Goal: Task Accomplishment & Management: Complete application form

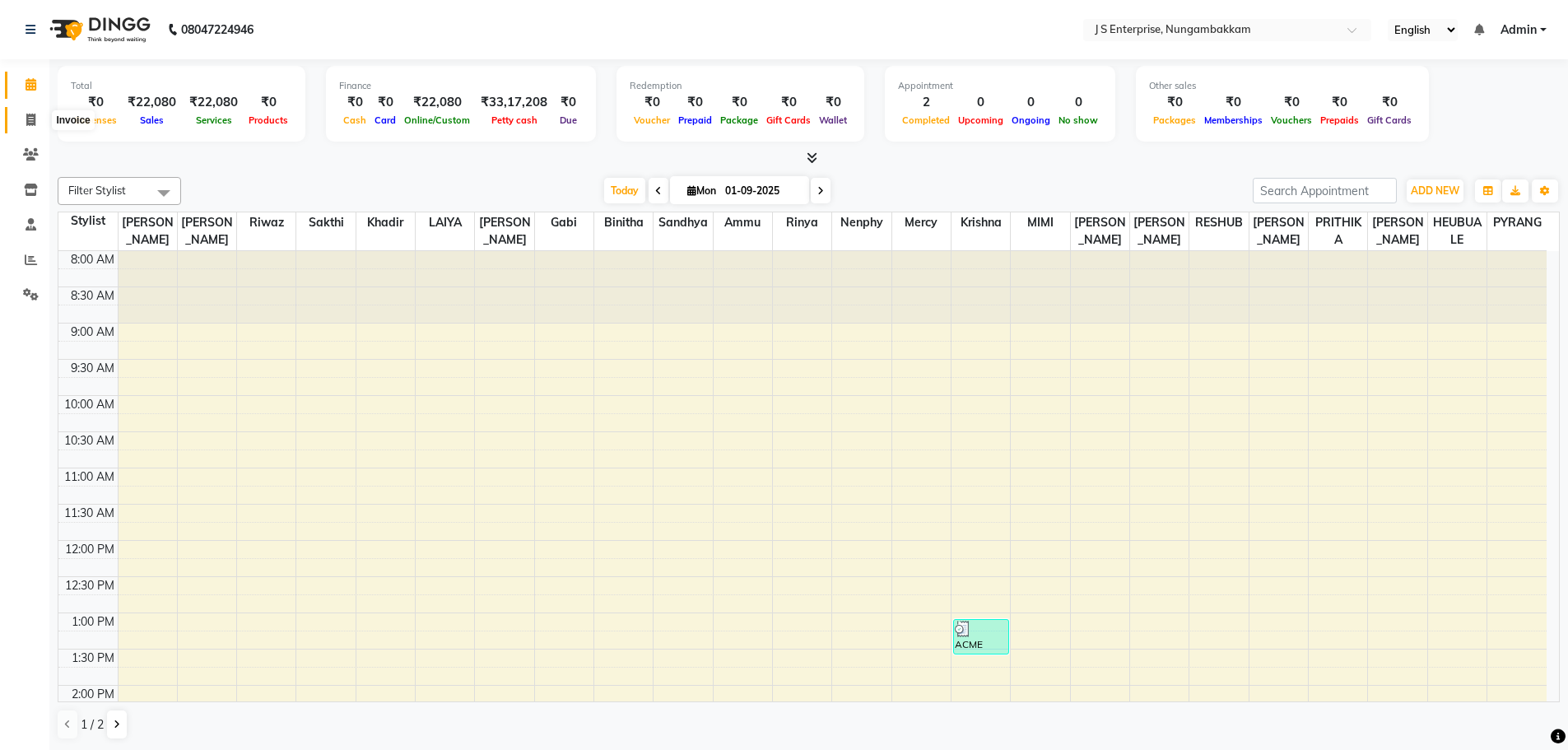
click at [29, 124] on icon at bounding box center [30, 120] width 9 height 12
select select "service"
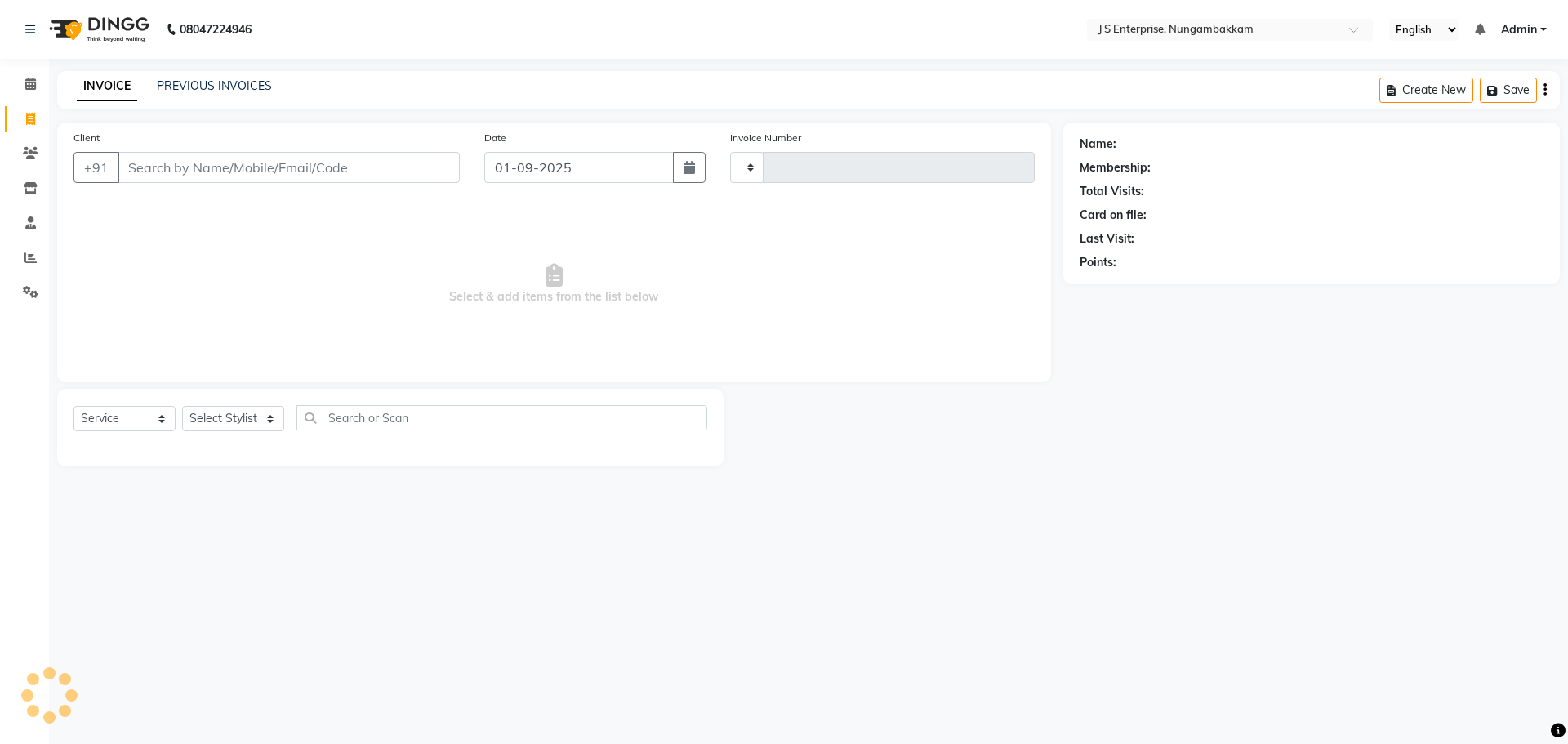
type input "1179"
select select "7359"
click at [213, 156] on input "Client" at bounding box center [289, 166] width 343 height 31
click at [214, 164] on input "Client" at bounding box center [289, 166] width 343 height 31
type input "8807972023"
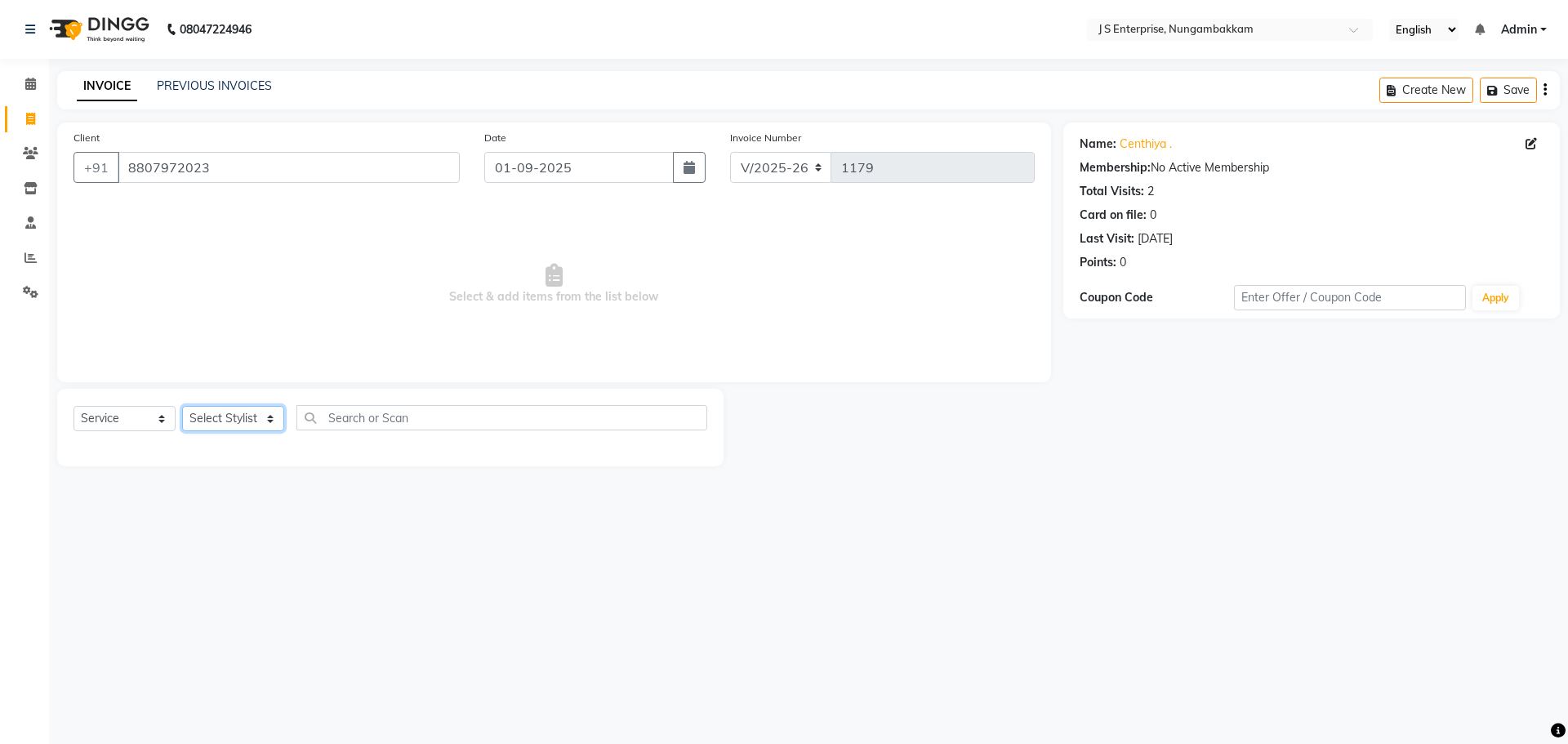
click at [266, 421] on select "Select Stylist [PERSON_NAME] [PERSON_NAME] [PERSON_NAME] [PERSON_NAME] krishna …" at bounding box center [233, 418] width 102 height 26
click at [479, 283] on span "Select & add items from the list below" at bounding box center [553, 284] width 961 height 163
click at [255, 422] on select "Select Stylist [PERSON_NAME] [PERSON_NAME] [PERSON_NAME] [PERSON_NAME] krishna …" at bounding box center [233, 418] width 102 height 26
select select "63709"
click at [182, 406] on select "Select Stylist [PERSON_NAME] [PERSON_NAME] [PERSON_NAME] [PERSON_NAME] krishna …" at bounding box center [233, 418] width 102 height 26
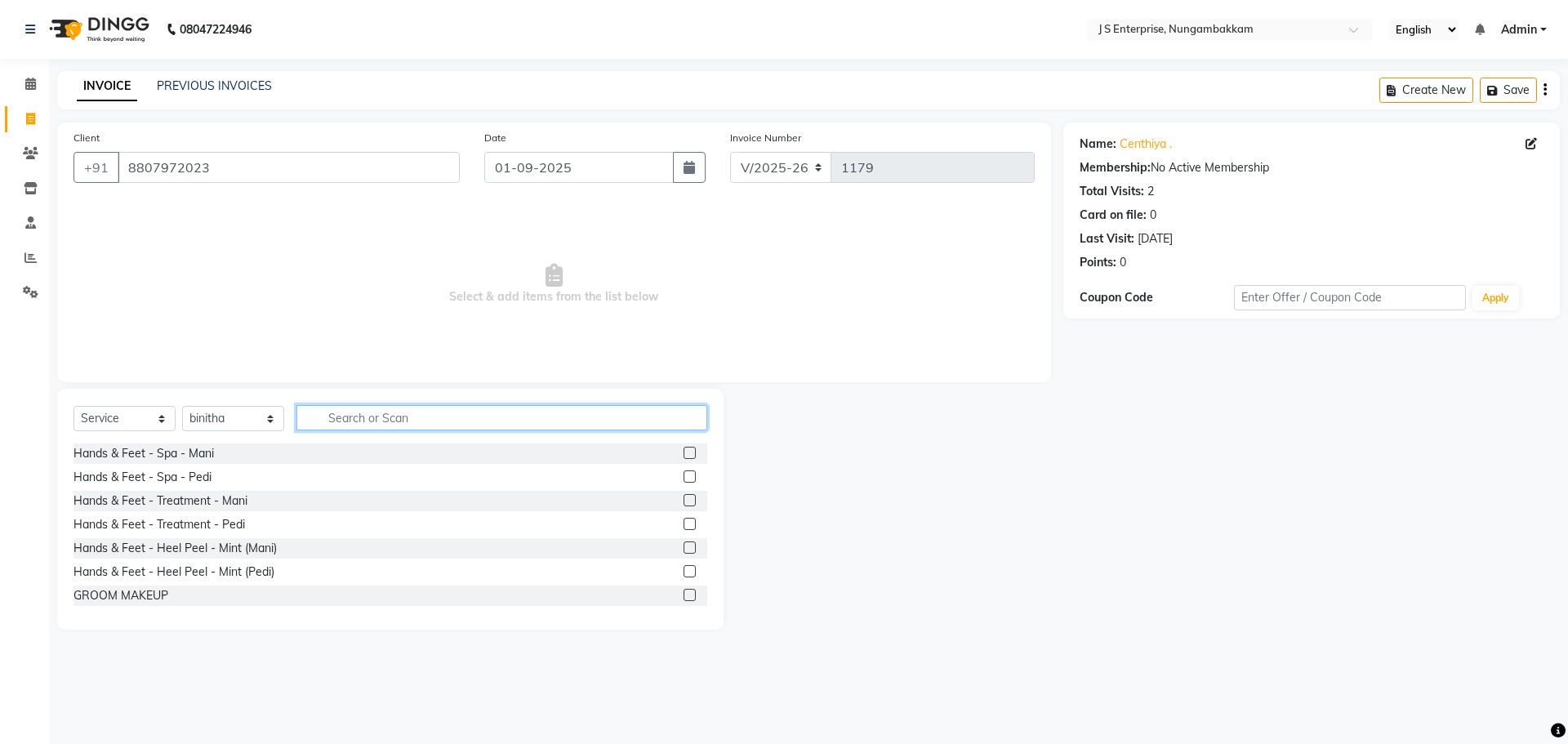
click at [357, 414] on input "text" at bounding box center [502, 418] width 411 height 26
type input "EXT"
click at [684, 451] on label at bounding box center [690, 452] width 12 height 12
click at [684, 451] on input "checkbox" at bounding box center [689, 453] width 11 height 11
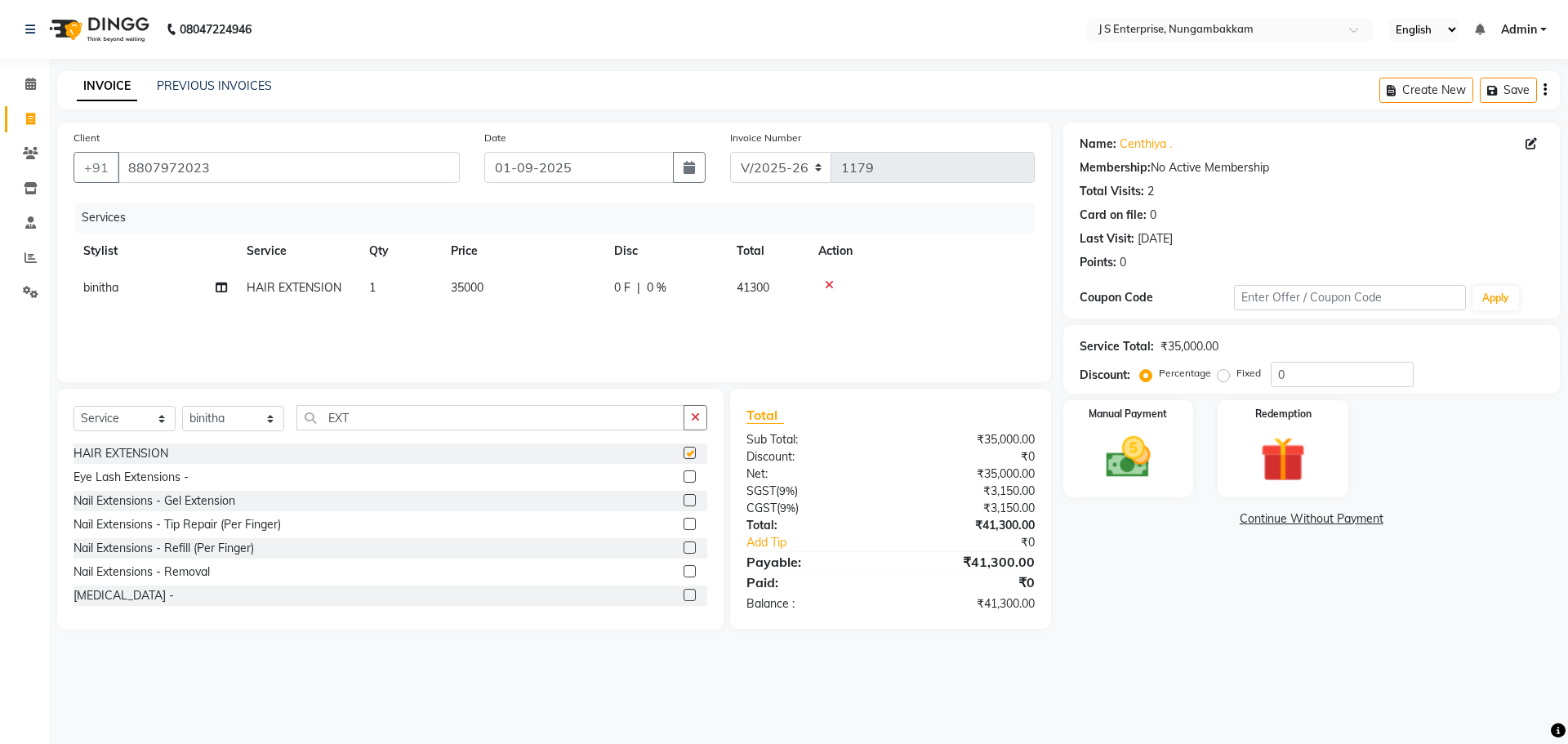
checkbox input "false"
click at [463, 287] on span "35000" at bounding box center [467, 287] width 33 height 15
select select "63709"
click at [549, 288] on input "35000" at bounding box center [599, 292] width 144 height 26
type input "36000"
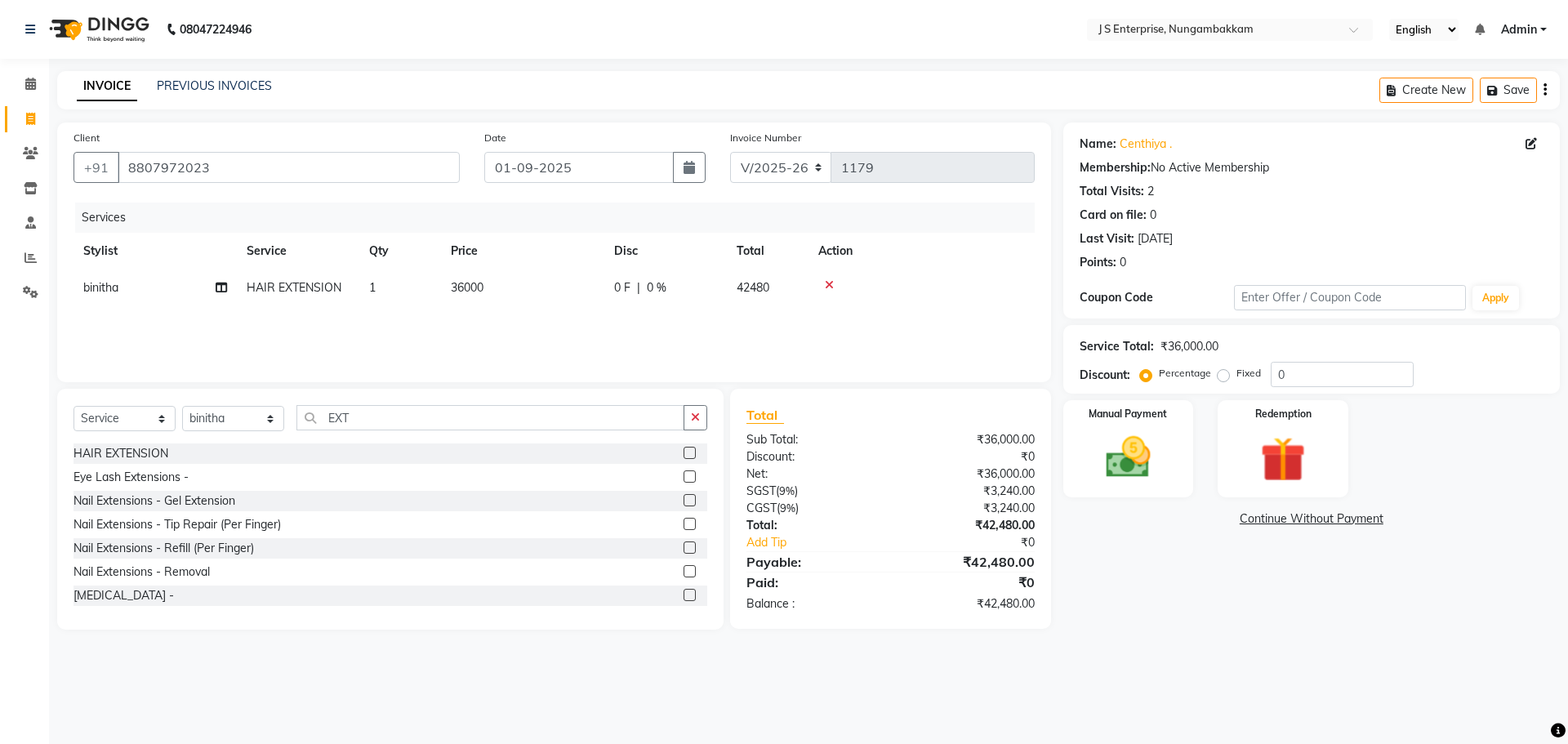
click at [1149, 568] on div "Name: [GEOGRAPHIC_DATA] . Membership: No Active Membership Total Visits: 2 Card…" at bounding box center [1318, 376] width 509 height 507
click at [256, 425] on select "Select Stylist [PERSON_NAME] [PERSON_NAME] [PERSON_NAME] [PERSON_NAME] krishna …" at bounding box center [233, 418] width 102 height 26
select select "63964"
click at [182, 406] on select "Select Stylist [PERSON_NAME] [PERSON_NAME] [PERSON_NAME] [PERSON_NAME] krishna …" at bounding box center [233, 418] width 102 height 26
click at [375, 418] on input "EXT" at bounding box center [491, 418] width 388 height 26
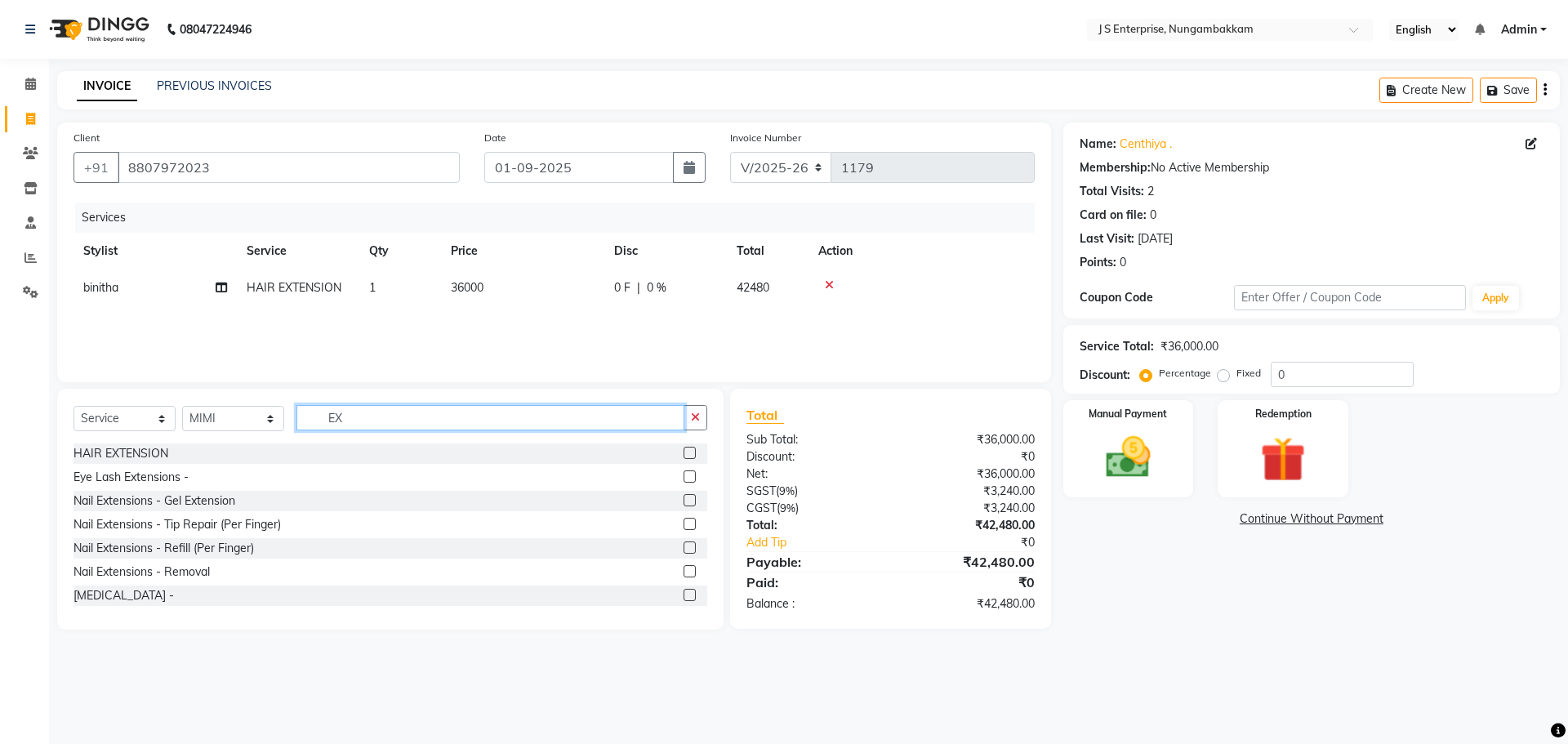
type input "E"
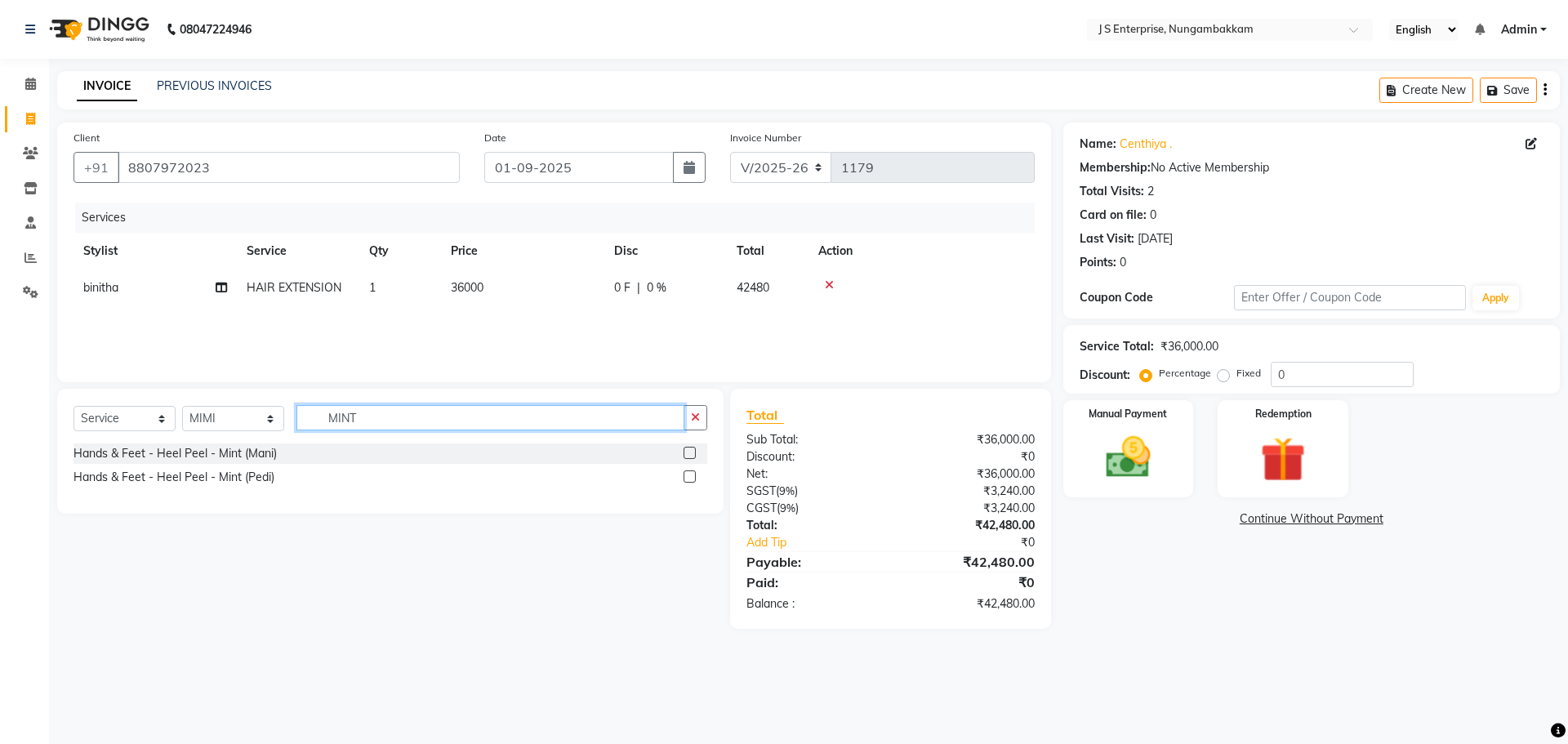
type input "MINT"
click at [697, 472] on div at bounding box center [696, 477] width 24 height 21
click at [694, 477] on label at bounding box center [690, 476] width 12 height 12
click at [694, 477] on input "checkbox" at bounding box center [689, 477] width 11 height 11
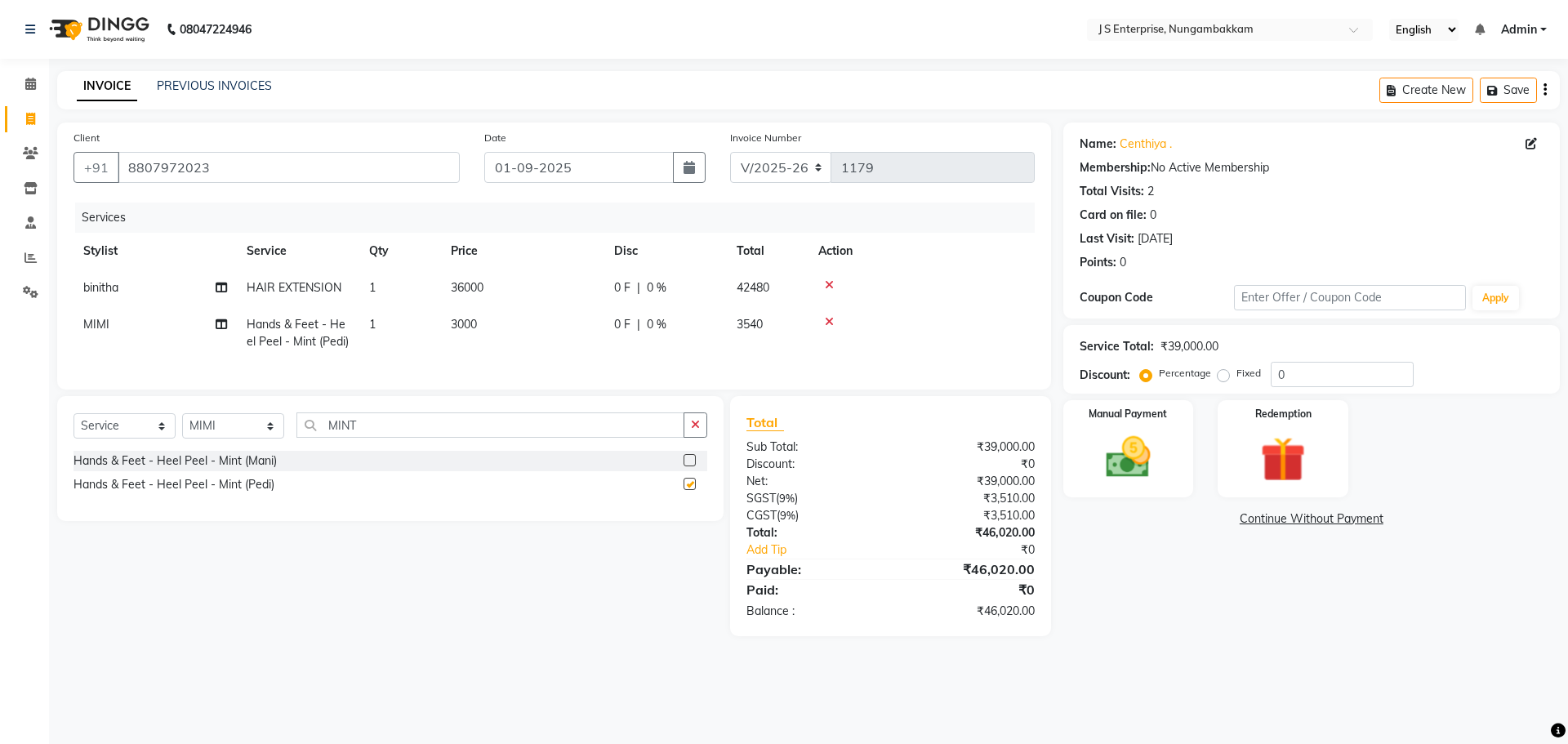
checkbox input "false"
click at [376, 437] on input "MINT" at bounding box center [491, 425] width 388 height 26
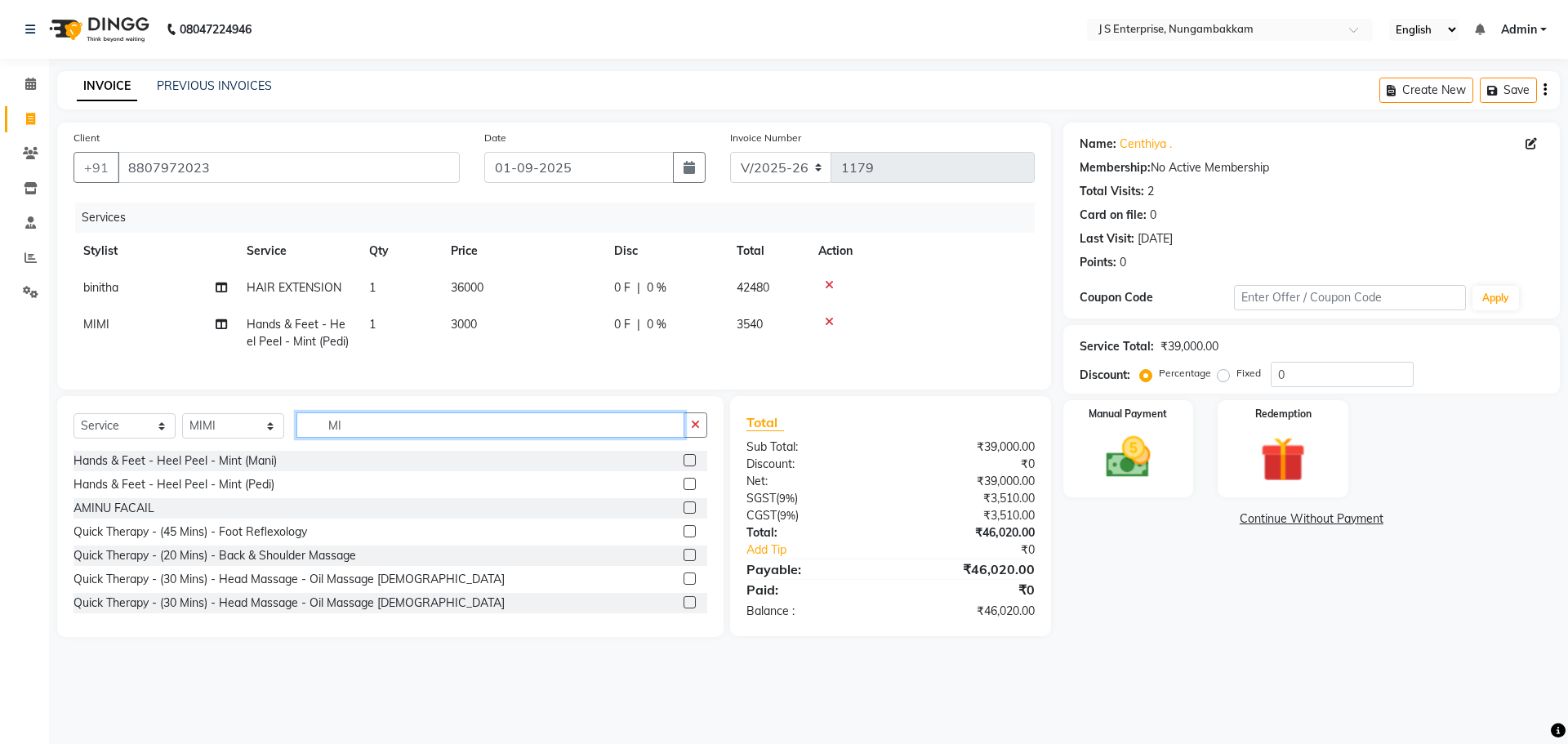
type input "M"
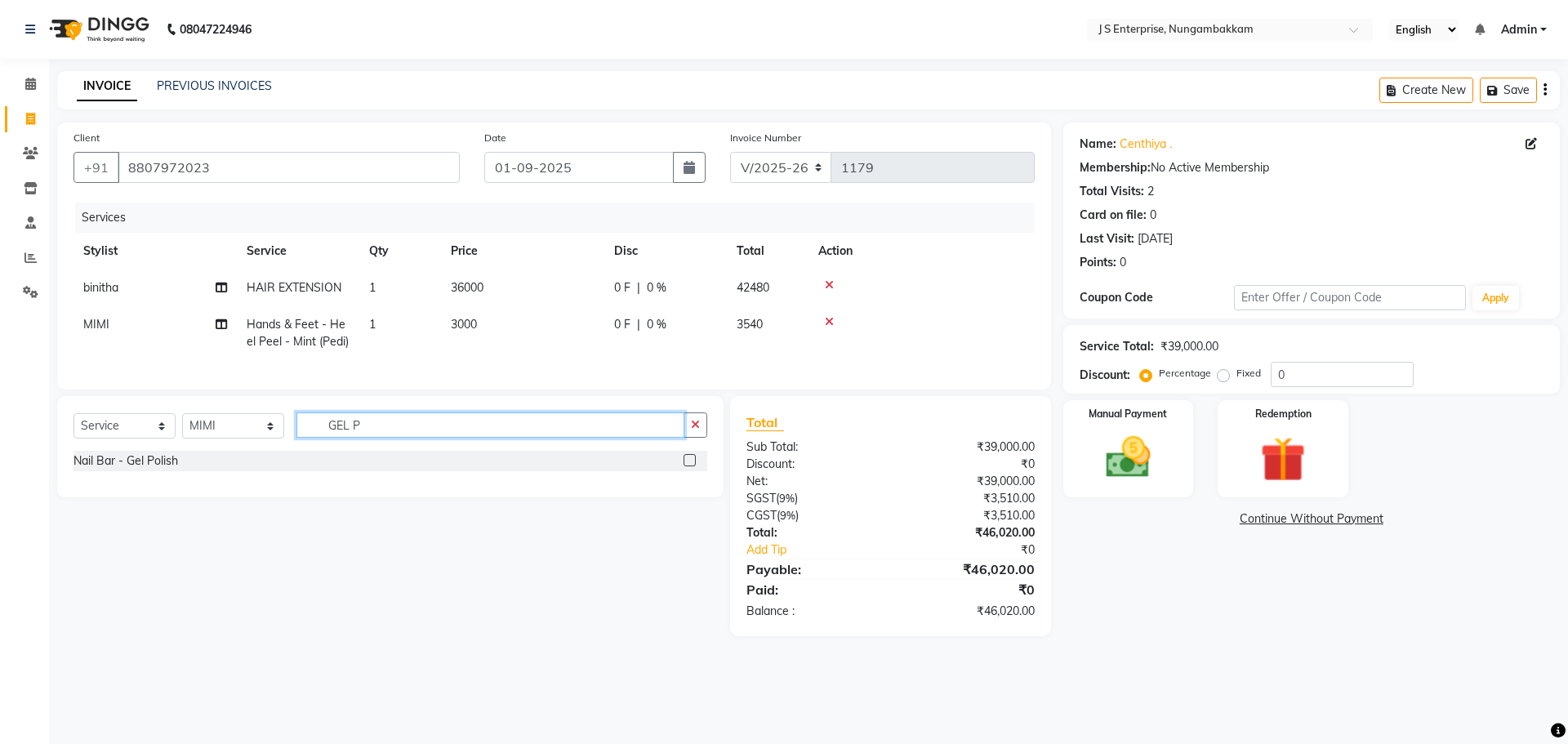
type input "GEL P"
click at [692, 466] on label at bounding box center [690, 460] width 12 height 12
click at [692, 466] on input "checkbox" at bounding box center [689, 460] width 11 height 11
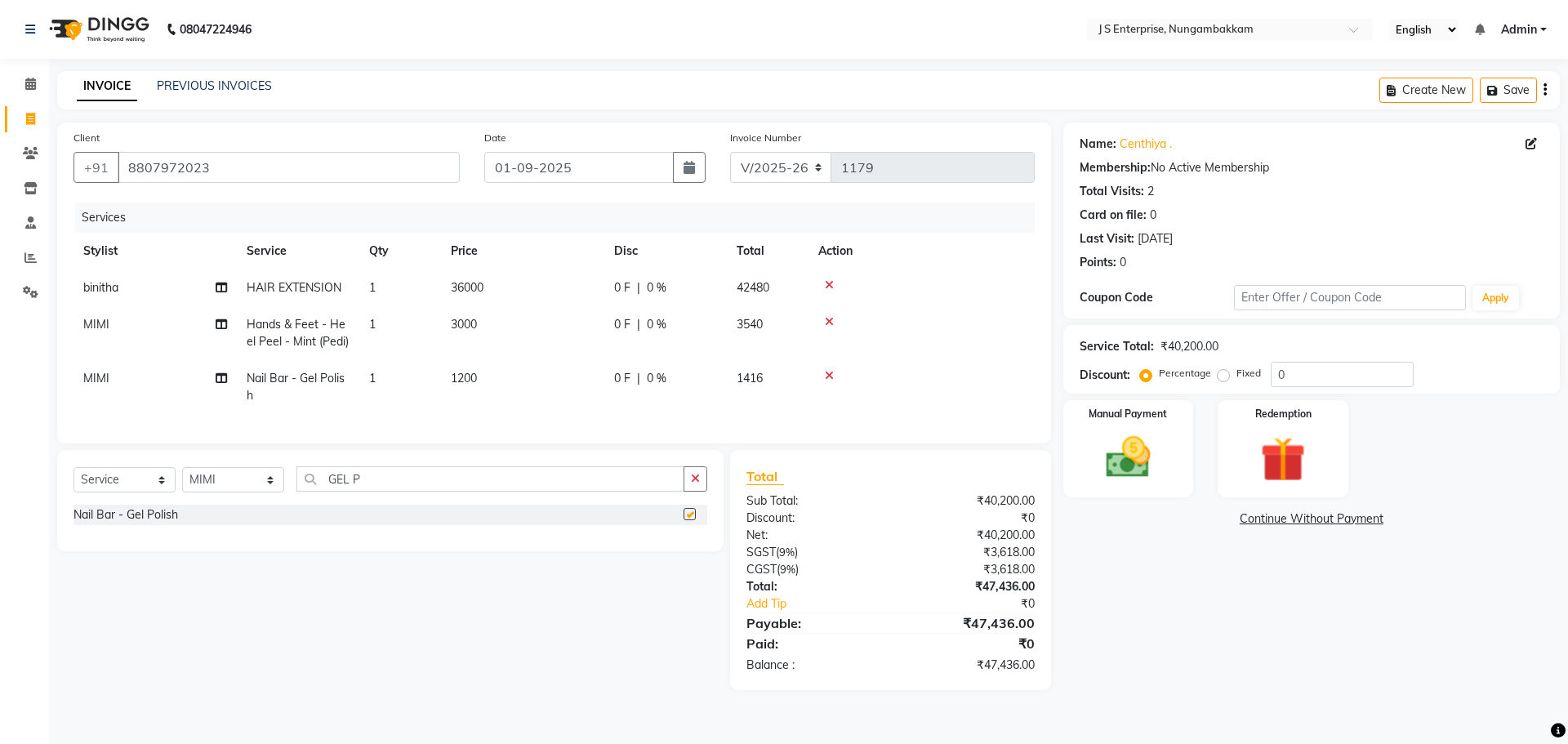
checkbox input "false"
click at [348, 492] on input "GEL P" at bounding box center [491, 479] width 388 height 26
click at [404, 492] on input "GEL P" at bounding box center [491, 479] width 388 height 26
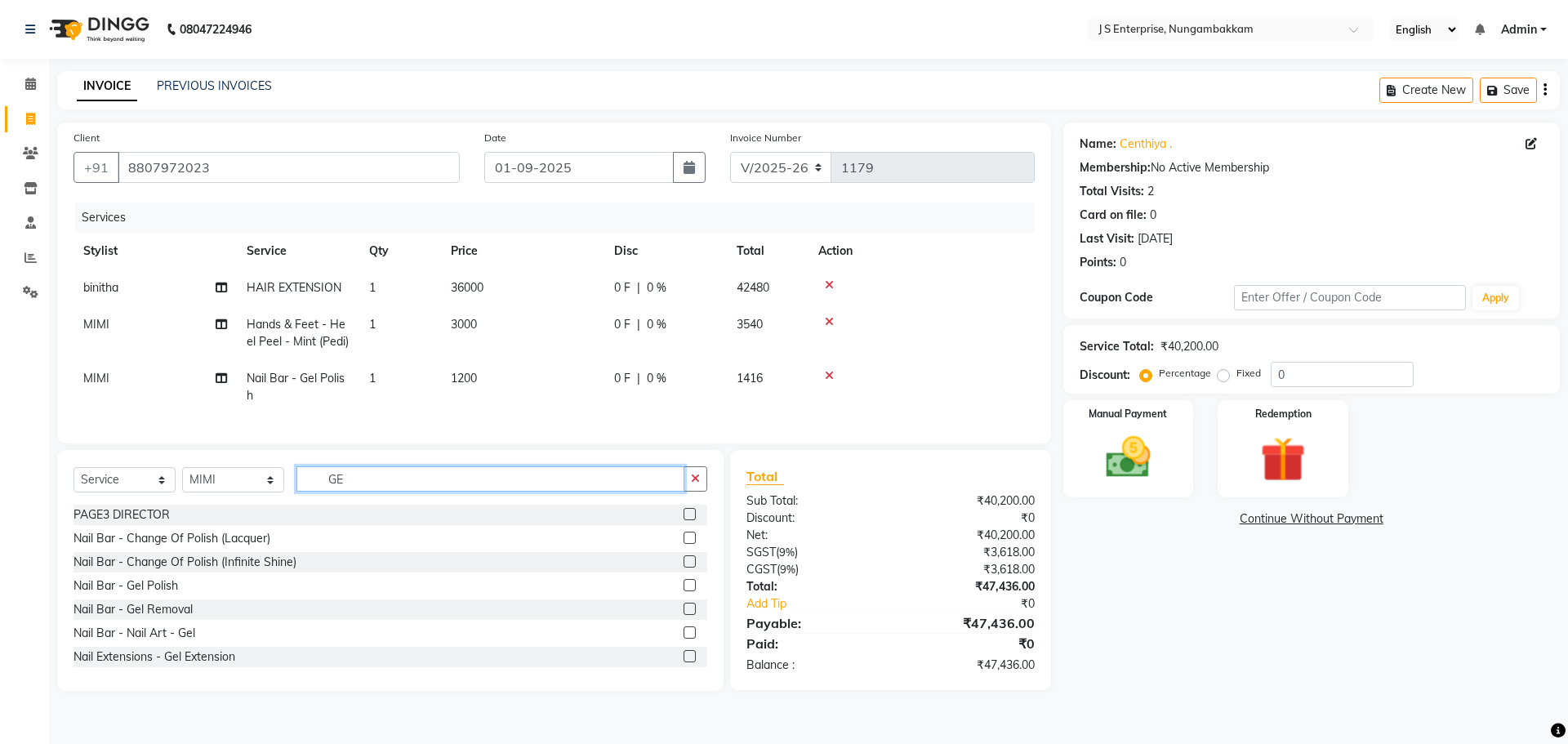
type input "G"
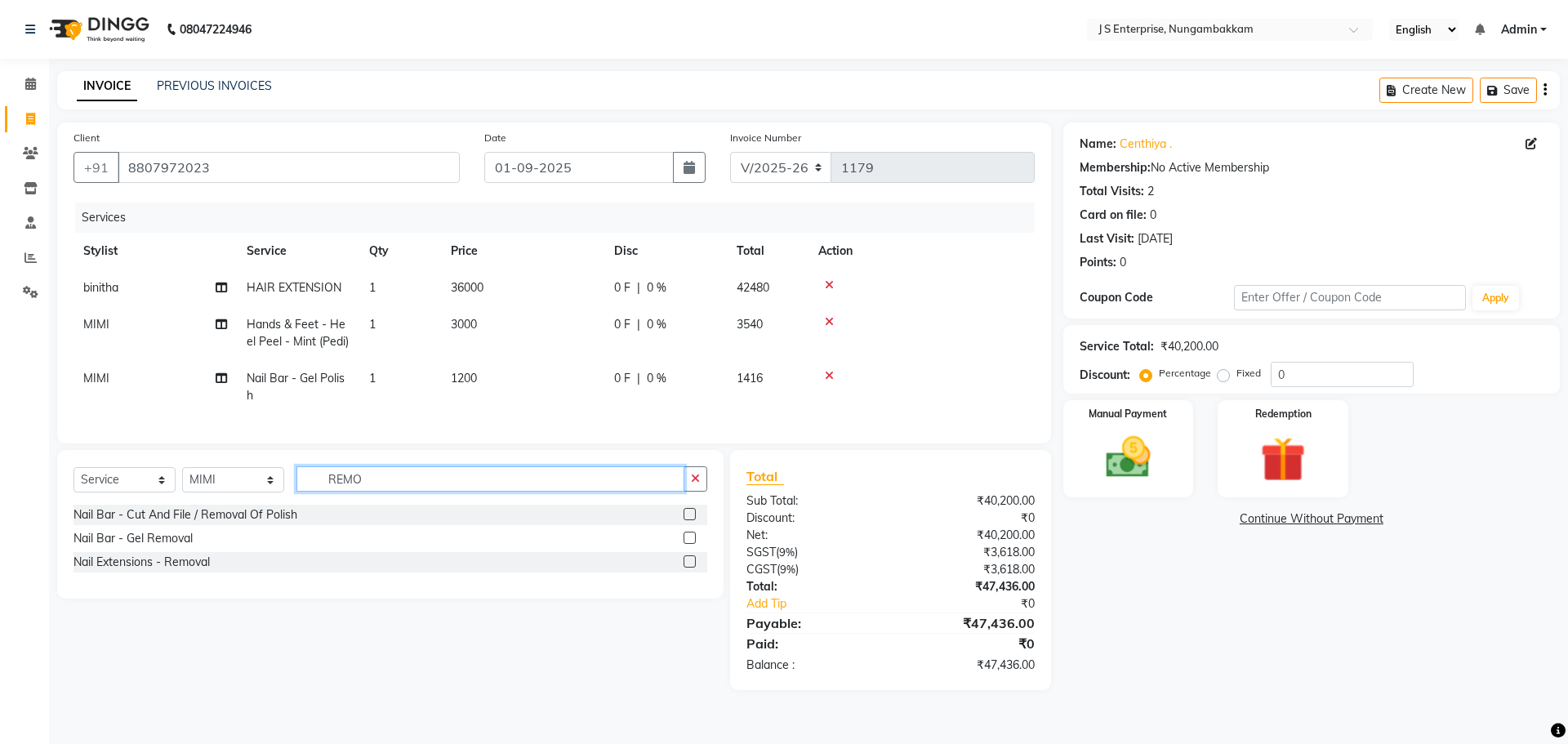
type input "REMO"
click at [689, 544] on label at bounding box center [690, 537] width 12 height 12
click at [689, 544] on input "checkbox" at bounding box center [689, 538] width 11 height 11
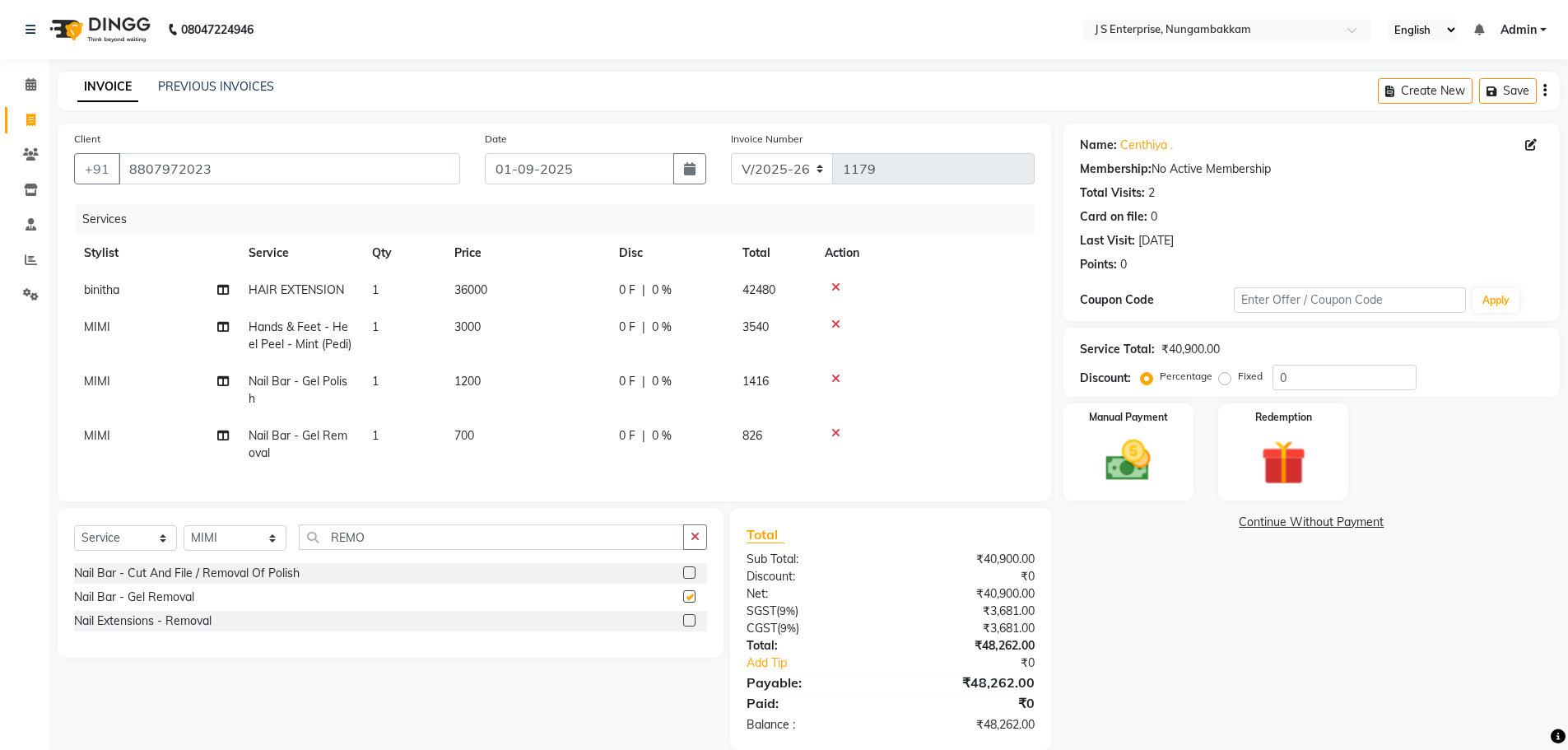
checkbox input "false"
click at [1269, 663] on div "Name: [GEOGRAPHIC_DATA] . Membership: No Active Membership Total Visits: 2 Card…" at bounding box center [1318, 437] width 509 height 626
click at [1134, 466] on img at bounding box center [1128, 461] width 76 height 54
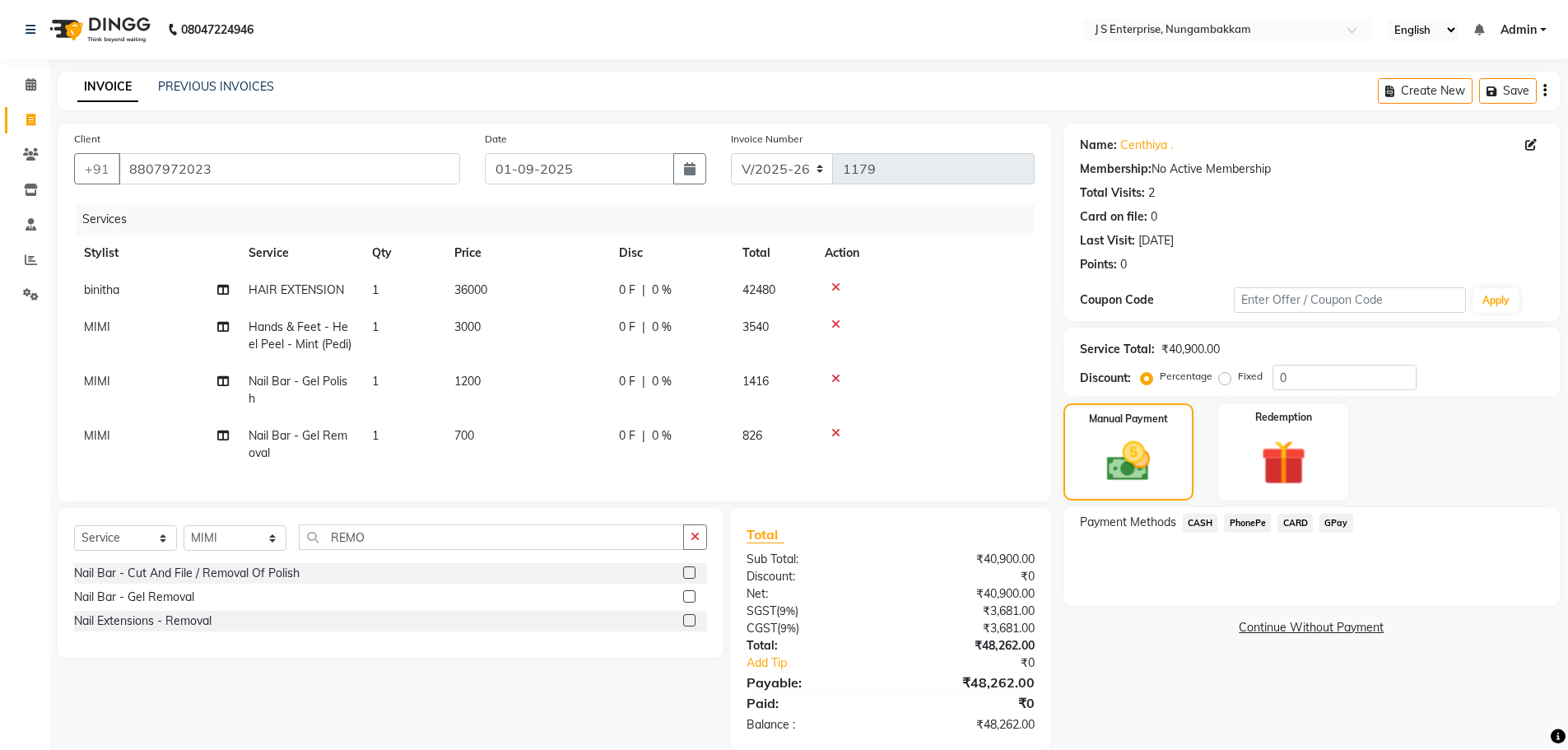
click at [1302, 520] on span "CARD" at bounding box center [1295, 523] width 35 height 19
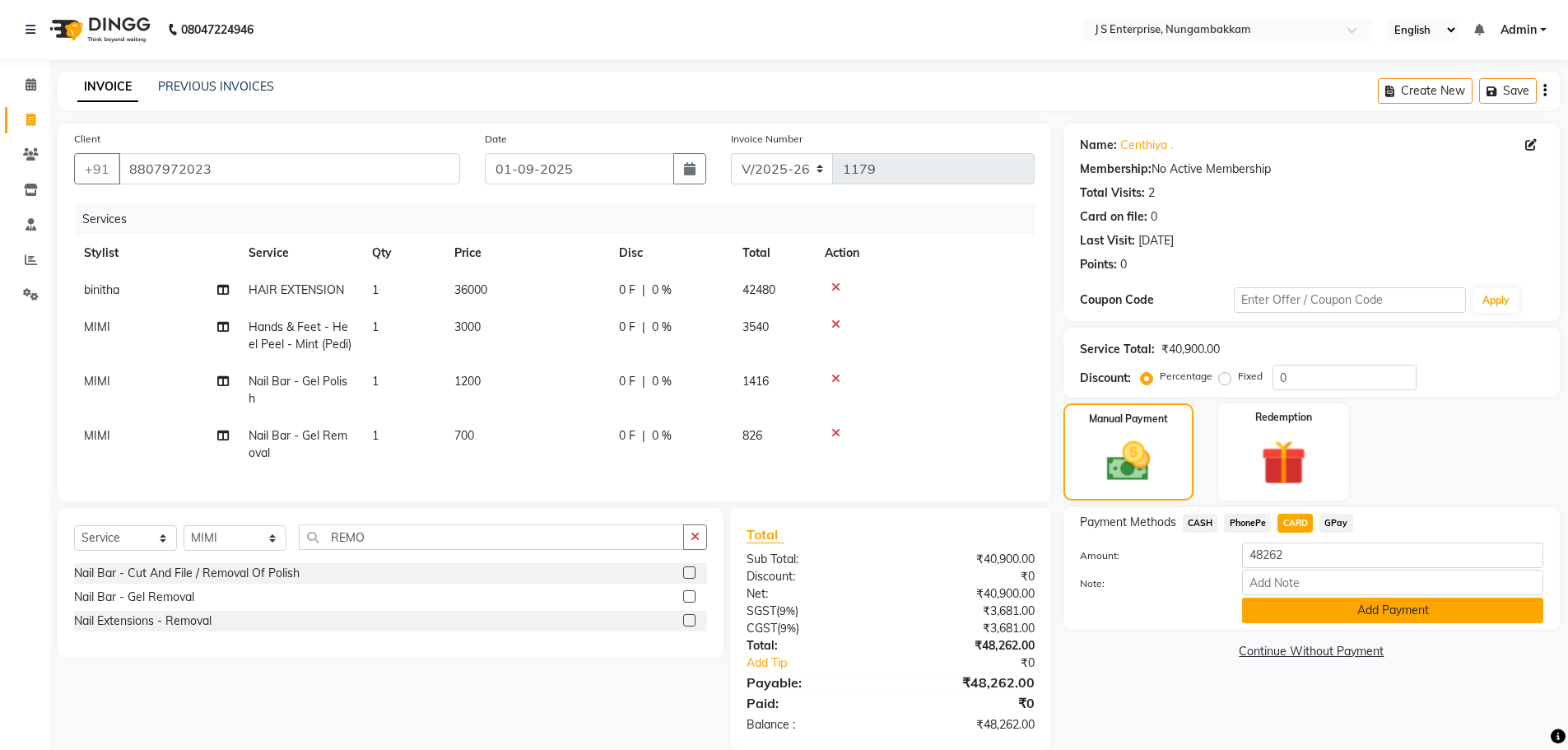
click at [1307, 610] on button "Add Payment" at bounding box center [1392, 610] width 301 height 26
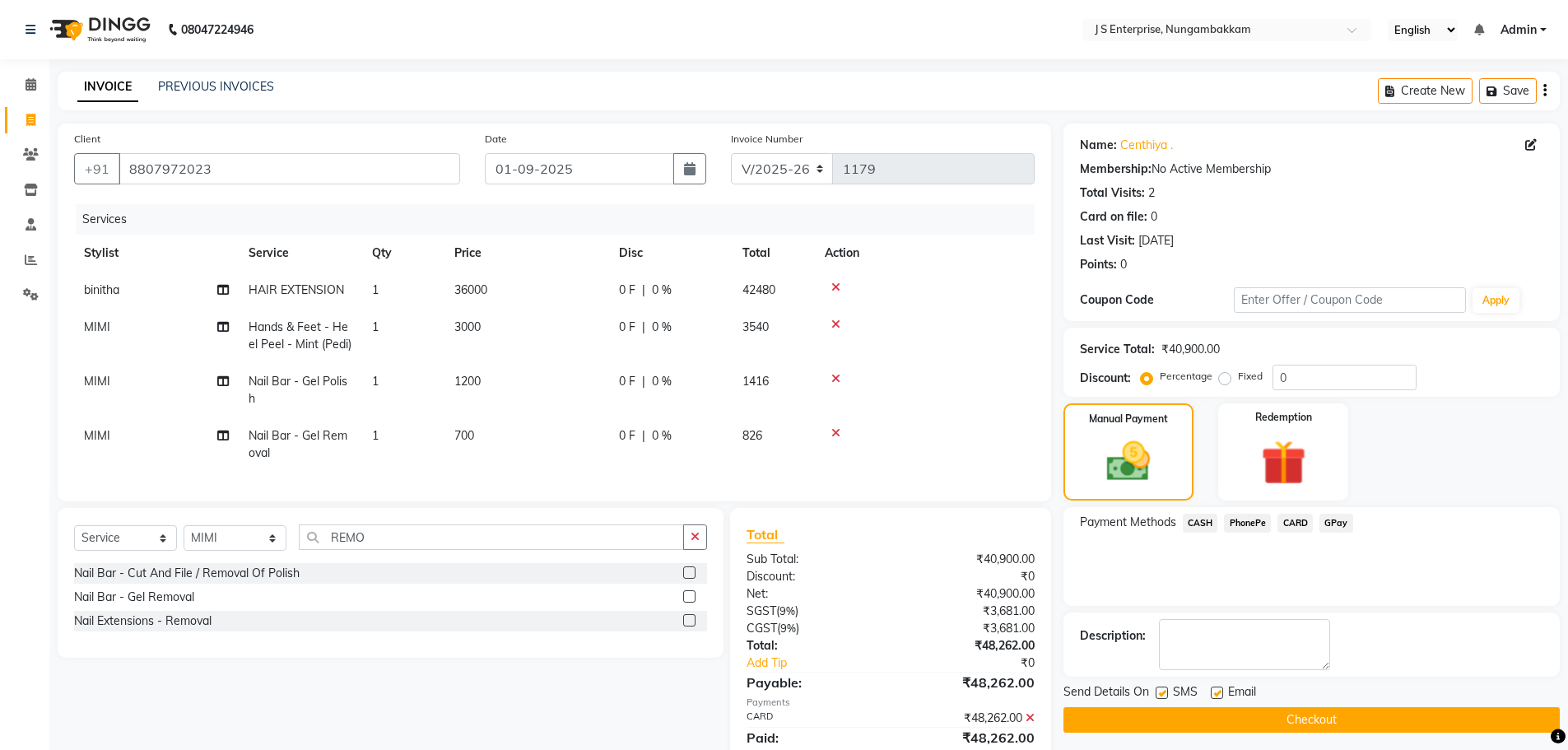
click at [1302, 730] on button "Checkout" at bounding box center [1312, 720] width 497 height 26
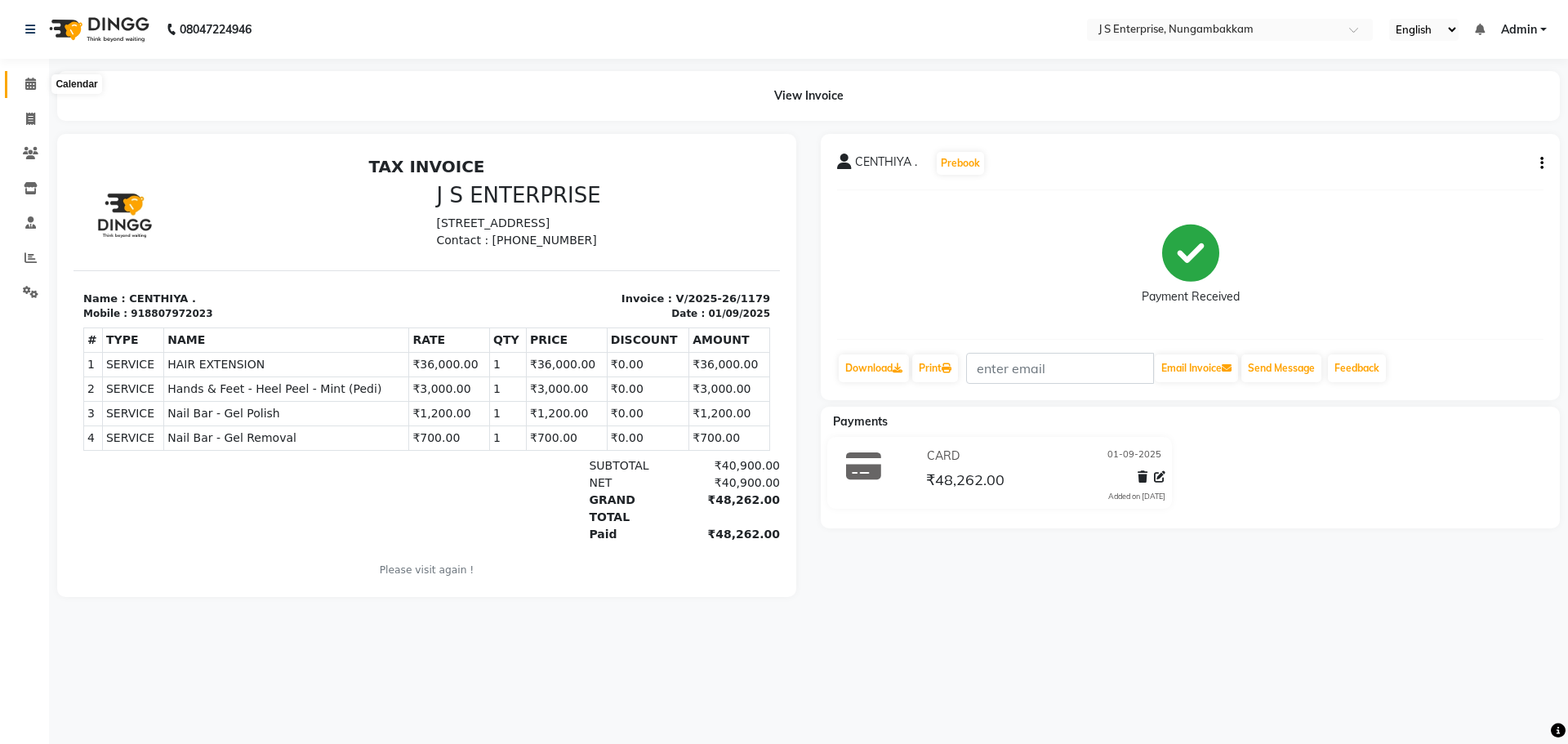
click at [23, 77] on span at bounding box center [31, 84] width 29 height 19
